Goal: Information Seeking & Learning: Learn about a topic

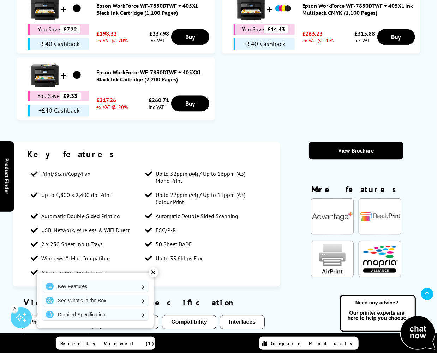
scroll to position [670, 0]
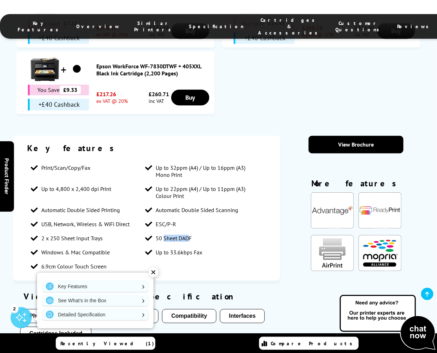
drag, startPoint x: 165, startPoint y: 158, endPoint x: 189, endPoint y: 163, distance: 24.4
click at [189, 231] on li "50 Sheet DADF" at bounding box center [199, 238] width 114 height 14
drag, startPoint x: 189, startPoint y: 163, endPoint x: 170, endPoint y: 159, distance: 19.0
click at [170, 235] on span "50 Sheet DADF" at bounding box center [174, 238] width 36 height 7
click at [169, 235] on span "50 Sheet DADF" at bounding box center [174, 238] width 36 height 7
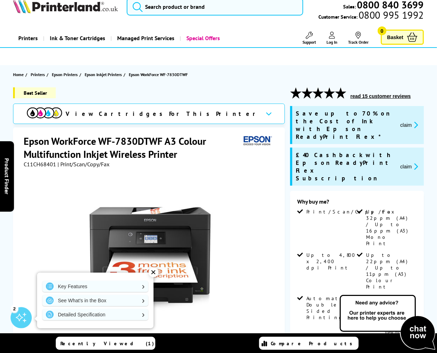
scroll to position [0, 0]
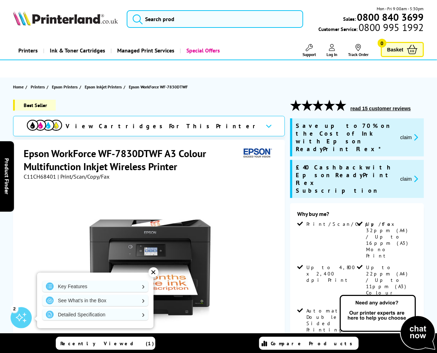
click at [401, 342] on link "View more details" at bounding box center [400, 344] width 32 height 5
drag, startPoint x: 99, startPoint y: 153, endPoint x: 161, endPoint y: 154, distance: 61.4
click at [161, 154] on h1 "Epson WorkForce WF-7830DTWF A3 Colour Multifunction Inkjet Wireless Printer" at bounding box center [132, 160] width 217 height 26
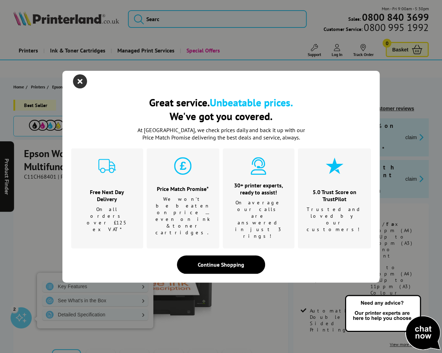
click at [78, 89] on icon "close modal" at bounding box center [80, 81] width 14 height 14
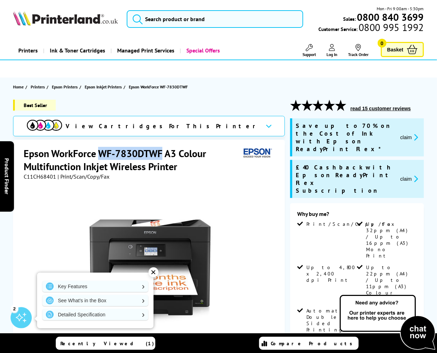
copy h1 "WF-7830DTWF"
